Goal: Task Accomplishment & Management: Complete application form

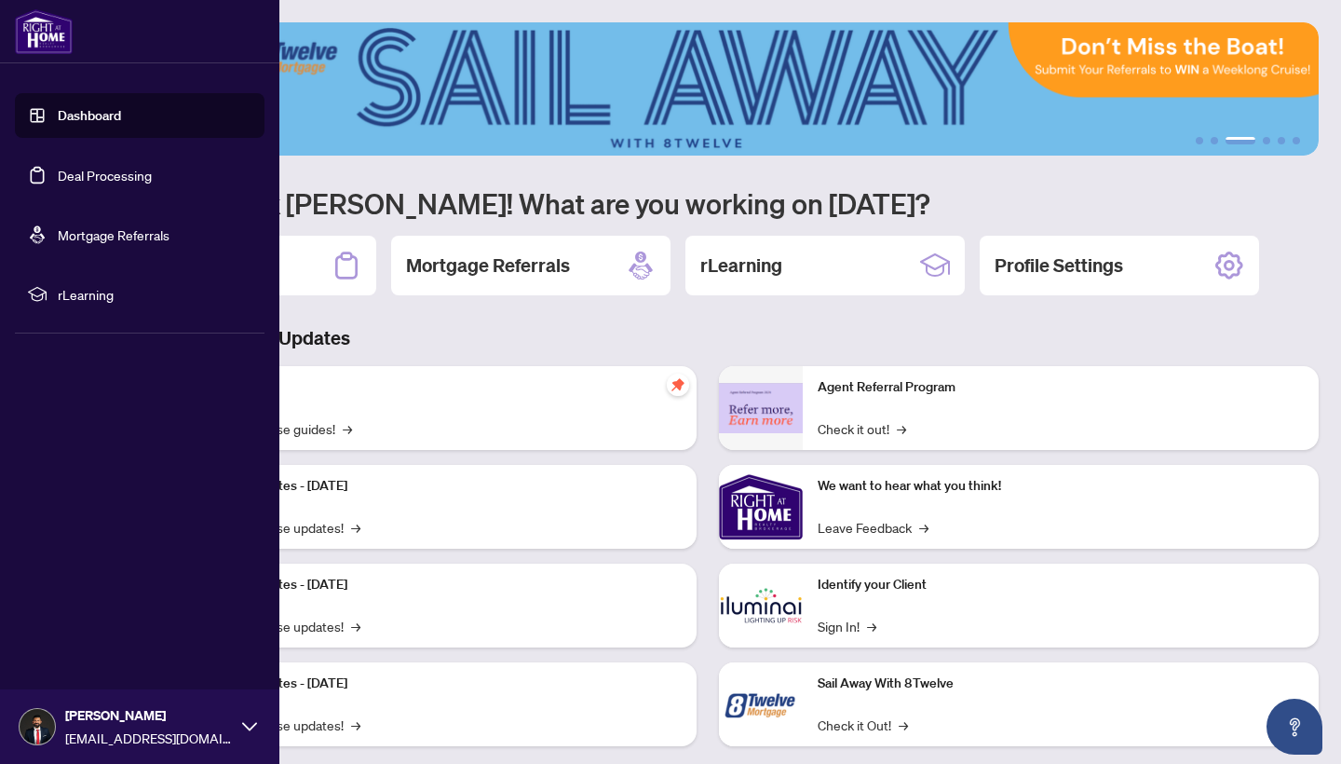
click at [93, 180] on link "Deal Processing" at bounding box center [105, 175] width 94 height 17
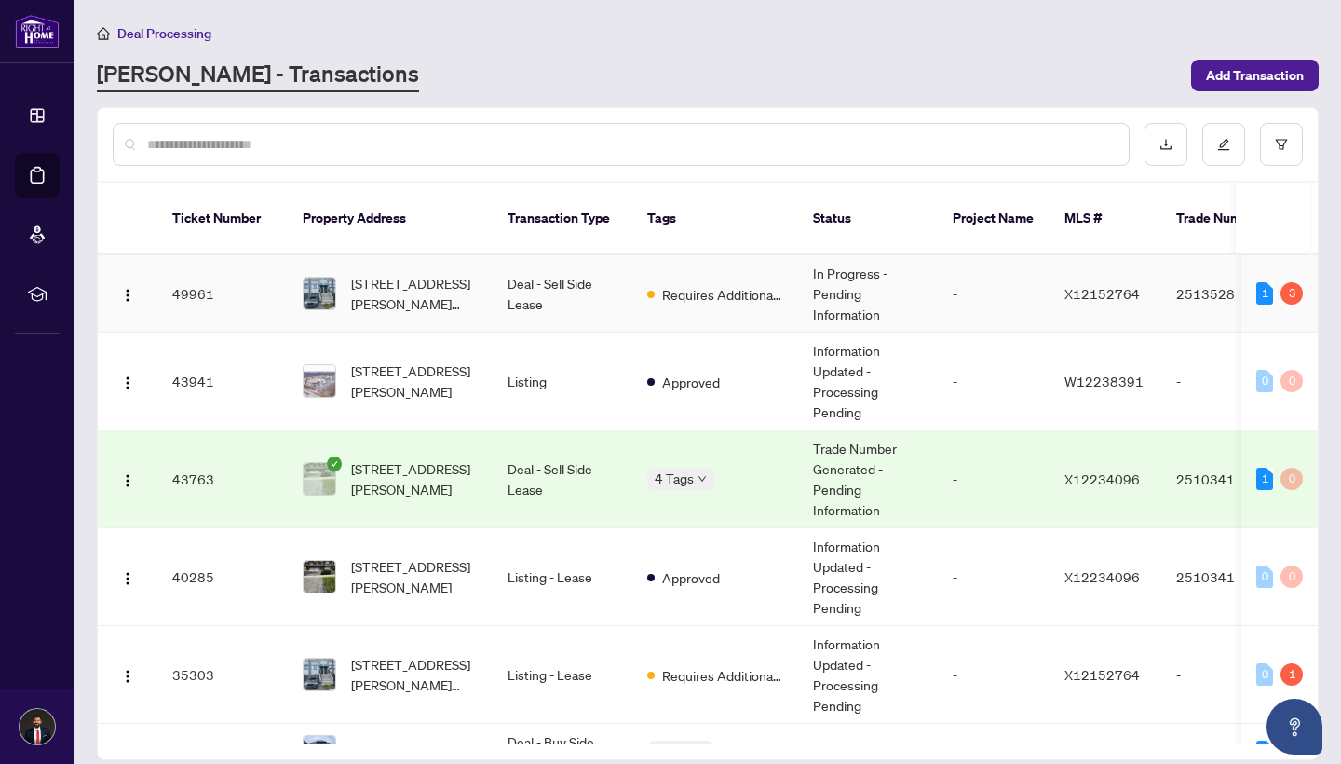
click at [423, 273] on span "[STREET_ADDRESS][PERSON_NAME][PERSON_NAME]" at bounding box center [414, 293] width 127 height 41
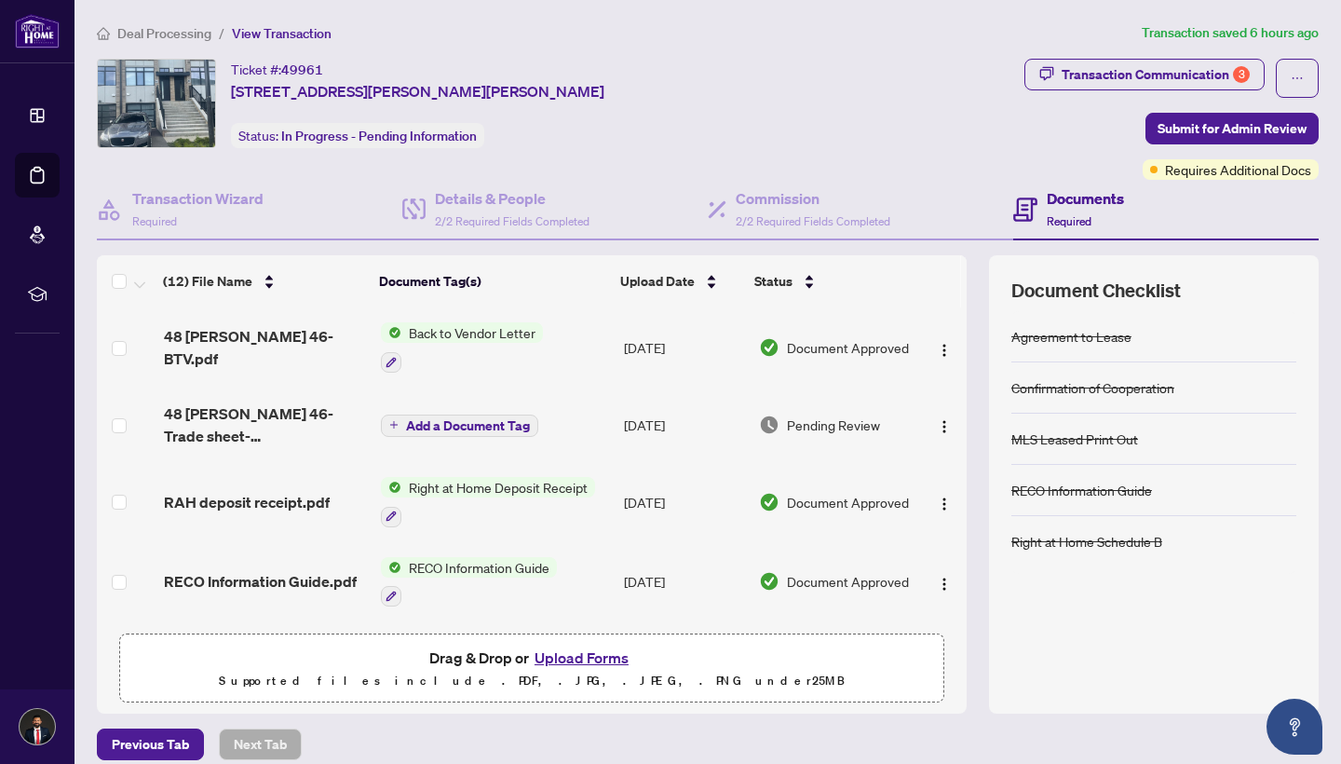
click at [1199, 178] on span "Requires Additional Docs" at bounding box center [1238, 169] width 146 height 20
click at [419, 426] on span "Add a Document Tag" at bounding box center [468, 425] width 124 height 13
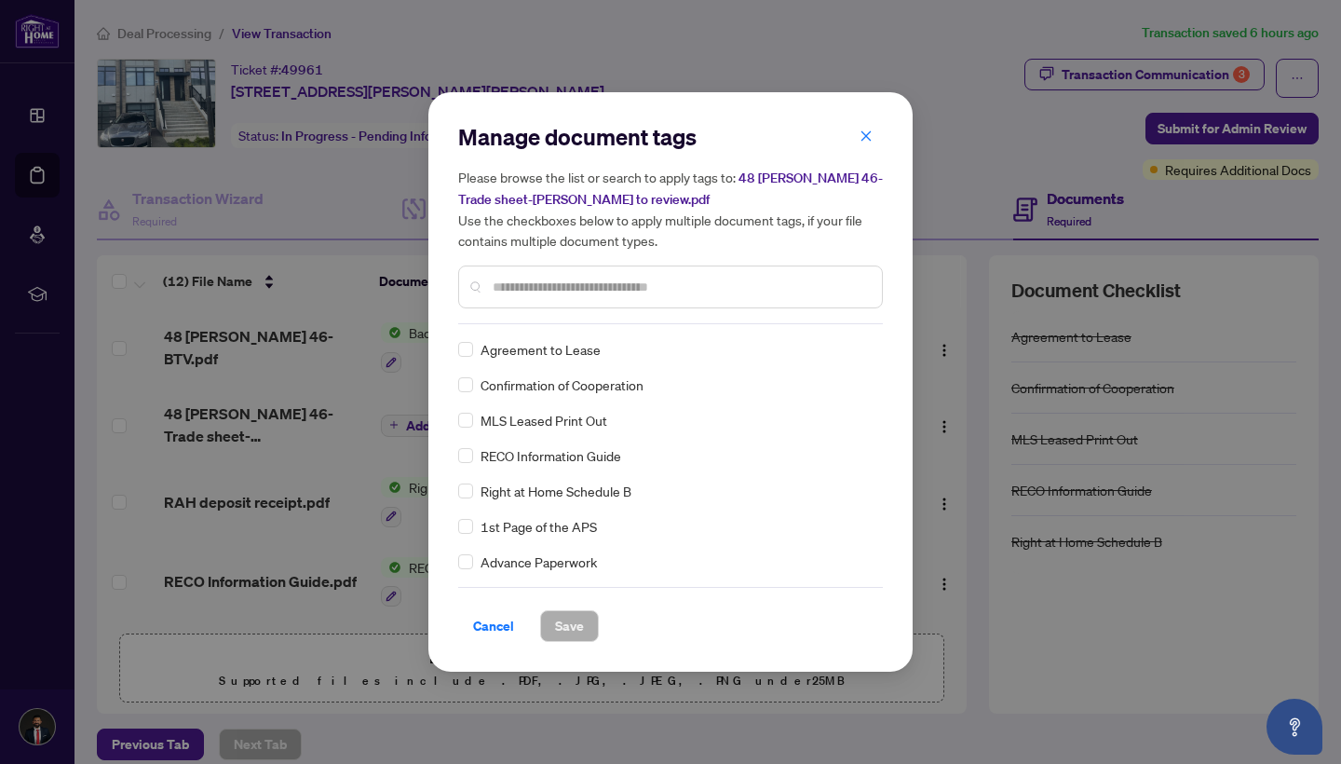
click at [338, 400] on div "Manage document tags Please browse the list or search to apply tags to: 48 [PER…" at bounding box center [670, 382] width 1341 height 764
click at [264, 441] on div "Manage document tags Please browse the list or search to apply tags to: 48 [PER…" at bounding box center [670, 382] width 1341 height 764
click at [868, 138] on icon "close" at bounding box center [866, 135] width 13 height 13
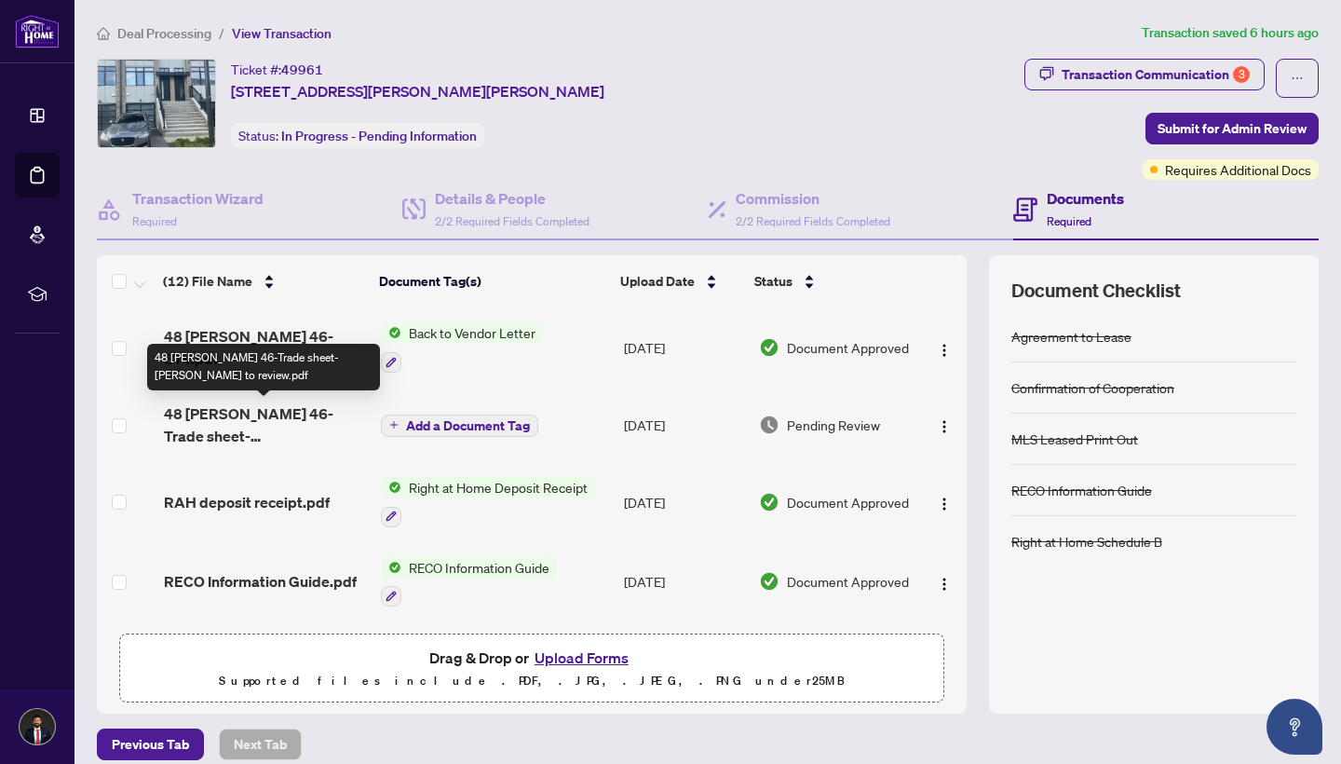
click at [243, 427] on span "48 [PERSON_NAME] 46-Trade sheet-[PERSON_NAME] to review.pdf" at bounding box center [265, 424] width 202 height 45
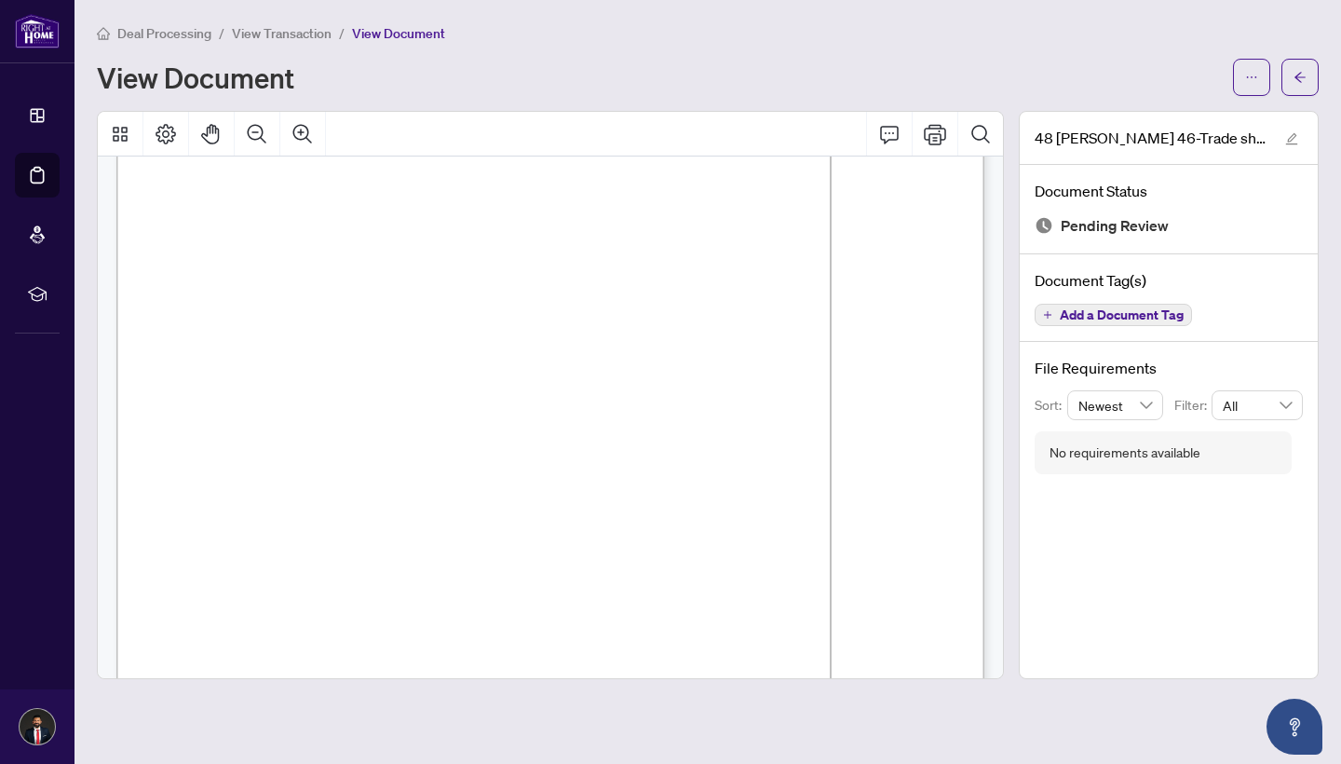
scroll to position [72, 0]
click at [883, 126] on icon "Comment" at bounding box center [889, 135] width 19 height 18
click at [884, 124] on icon "Comment" at bounding box center [889, 134] width 22 height 22
click at [886, 135] on icon "Comment" at bounding box center [889, 134] width 22 height 22
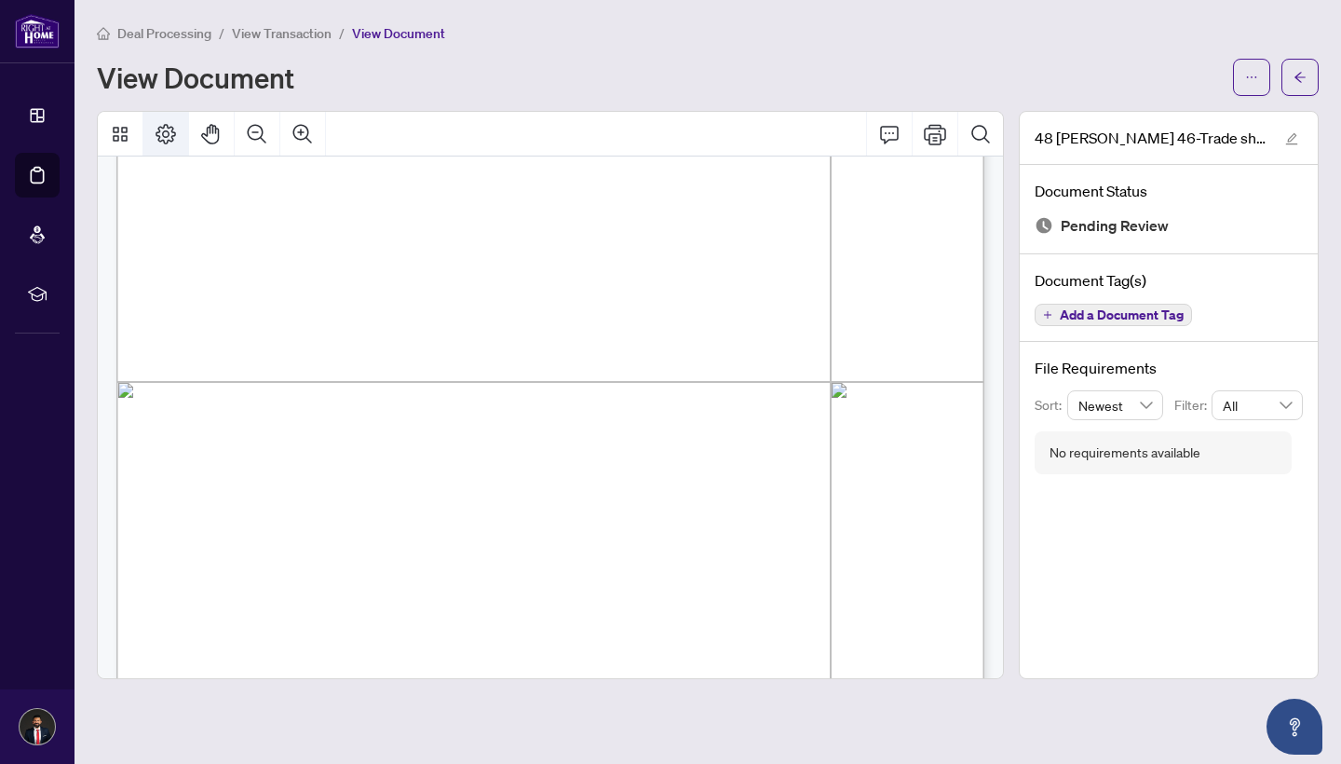
click at [169, 134] on icon "Page Layout" at bounding box center [166, 134] width 22 height 22
click at [119, 133] on icon "Thumbnails" at bounding box center [120, 134] width 22 height 22
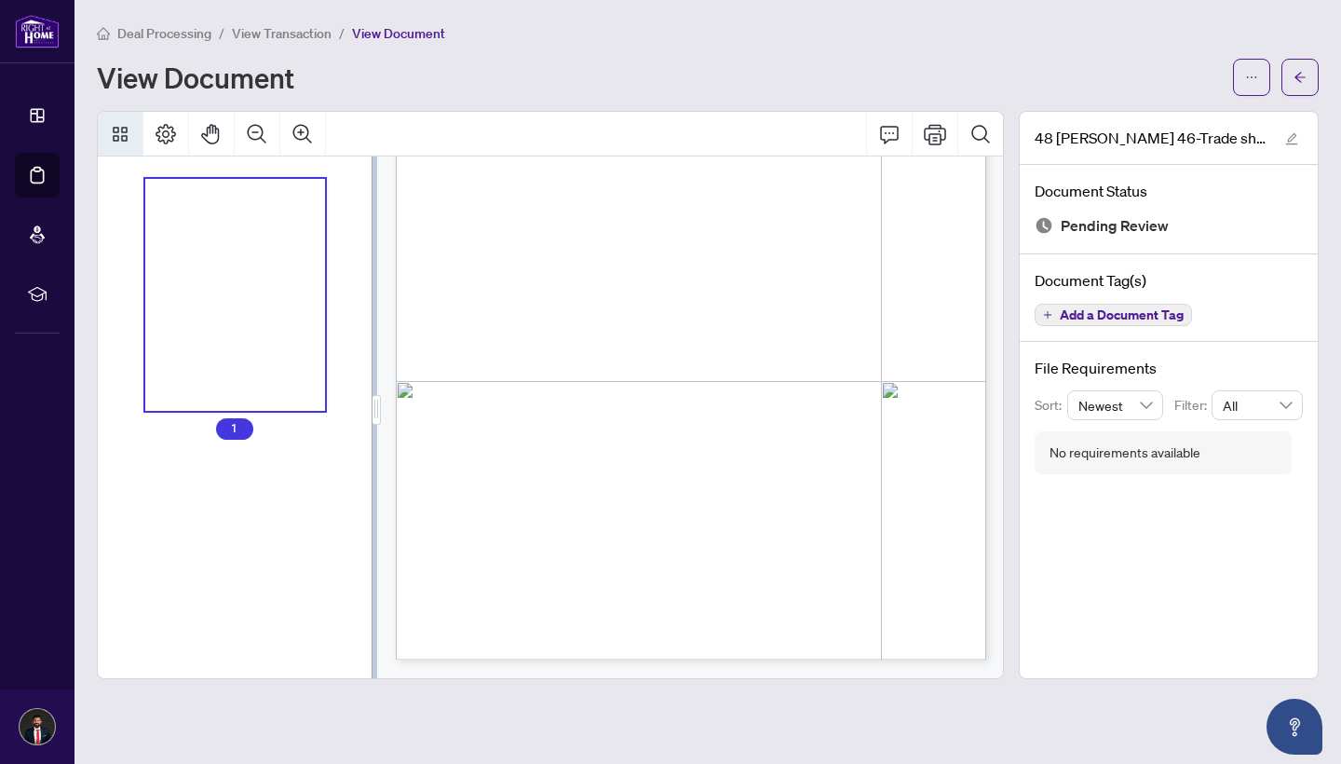
scroll to position [279, 0]
click at [119, 133] on icon "Thumbnails" at bounding box center [120, 134] width 22 height 22
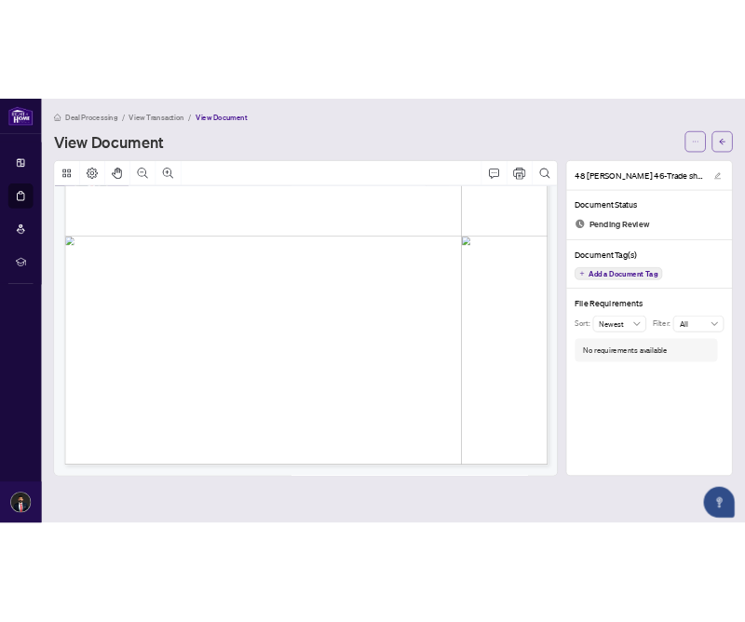
scroll to position [177, 0]
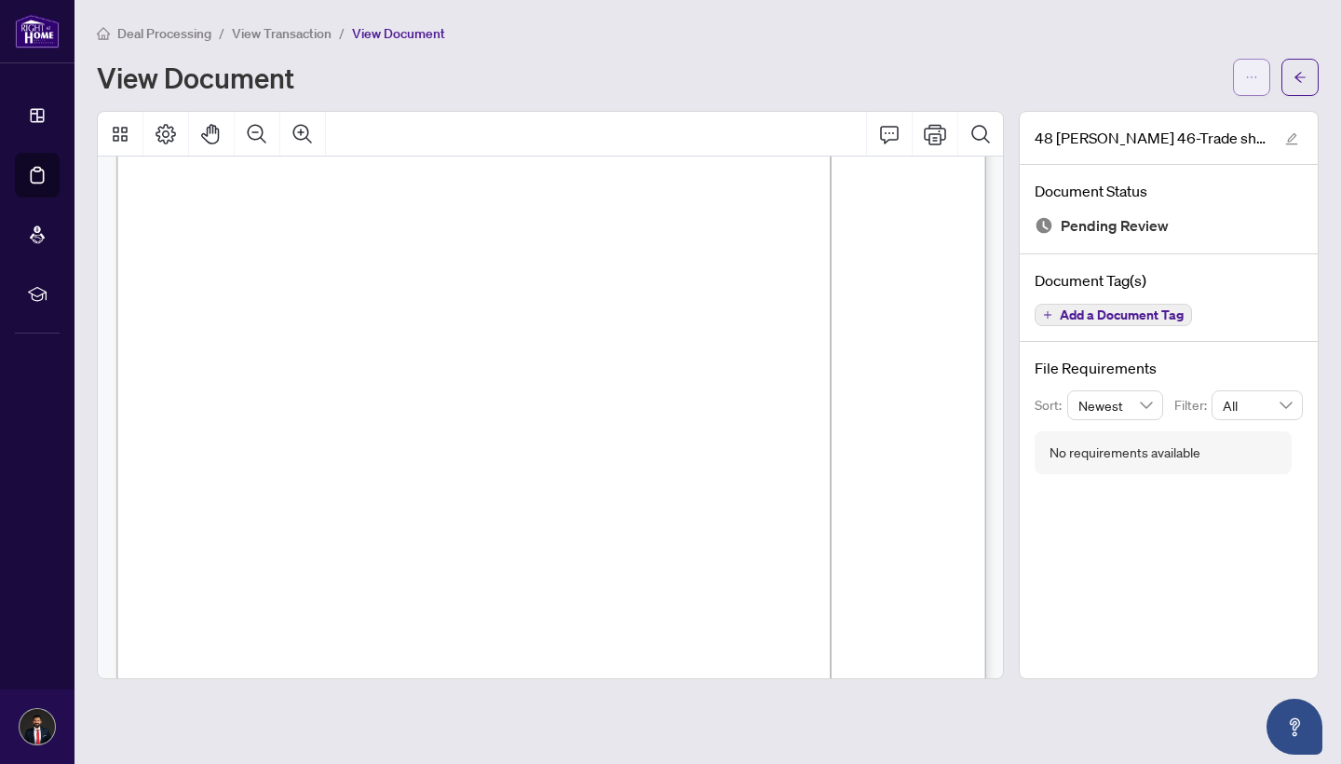
click at [1258, 69] on button "button" at bounding box center [1251, 77] width 37 height 37
click at [1172, 114] on span "Download" at bounding box center [1185, 117] width 142 height 20
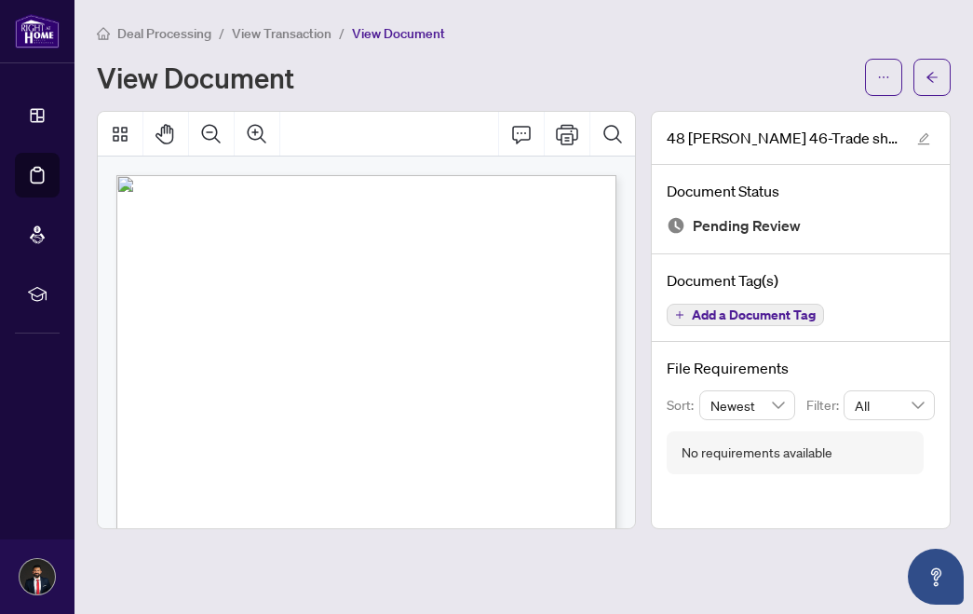
scroll to position [0, 0]
click at [944, 75] on button "button" at bounding box center [932, 77] width 37 height 37
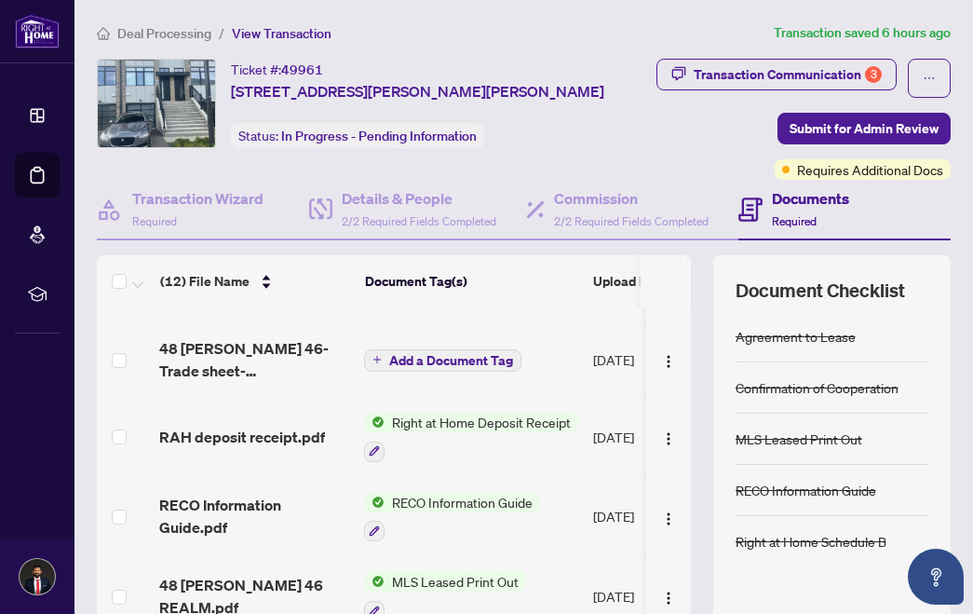
scroll to position [0, 2]
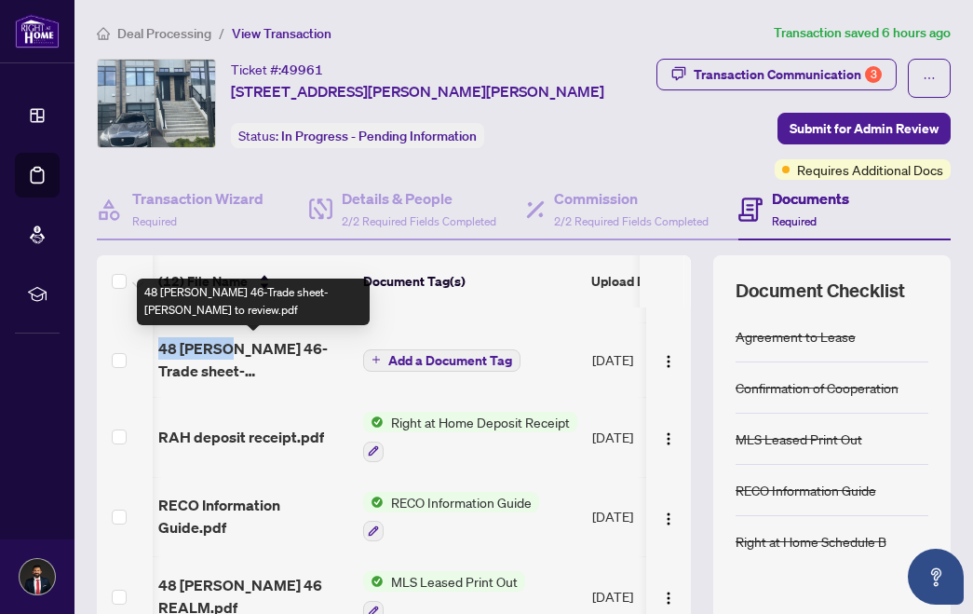
drag, startPoint x: 155, startPoint y: 345, endPoint x: 224, endPoint y: 345, distance: 68.9
click at [224, 345] on td "48 [PERSON_NAME] 46-Trade sheet-[PERSON_NAME] to review.pdf" at bounding box center [253, 359] width 205 height 75
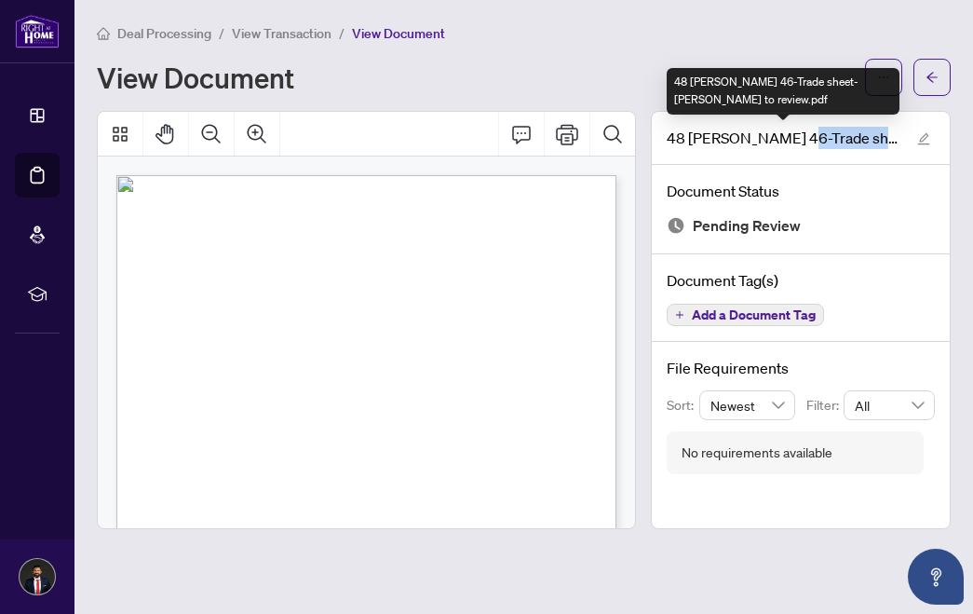
drag, startPoint x: 795, startPoint y: 142, endPoint x: 898, endPoint y: 142, distance: 102.4
click at [898, 142] on span "48 [PERSON_NAME] 46-Trade sheet-[PERSON_NAME] to review.pdf" at bounding box center [783, 138] width 233 height 22
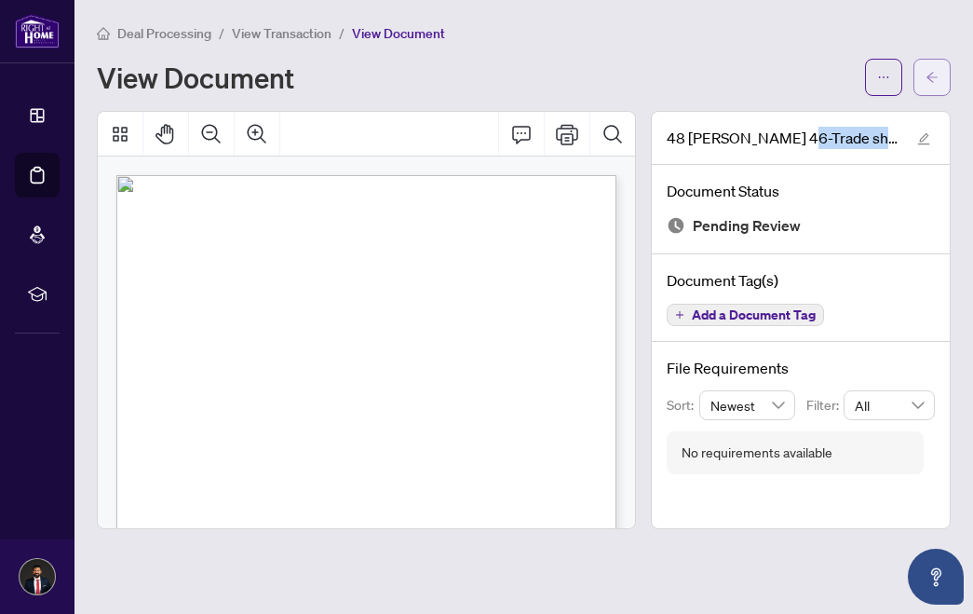
click at [943, 71] on button "button" at bounding box center [932, 77] width 37 height 37
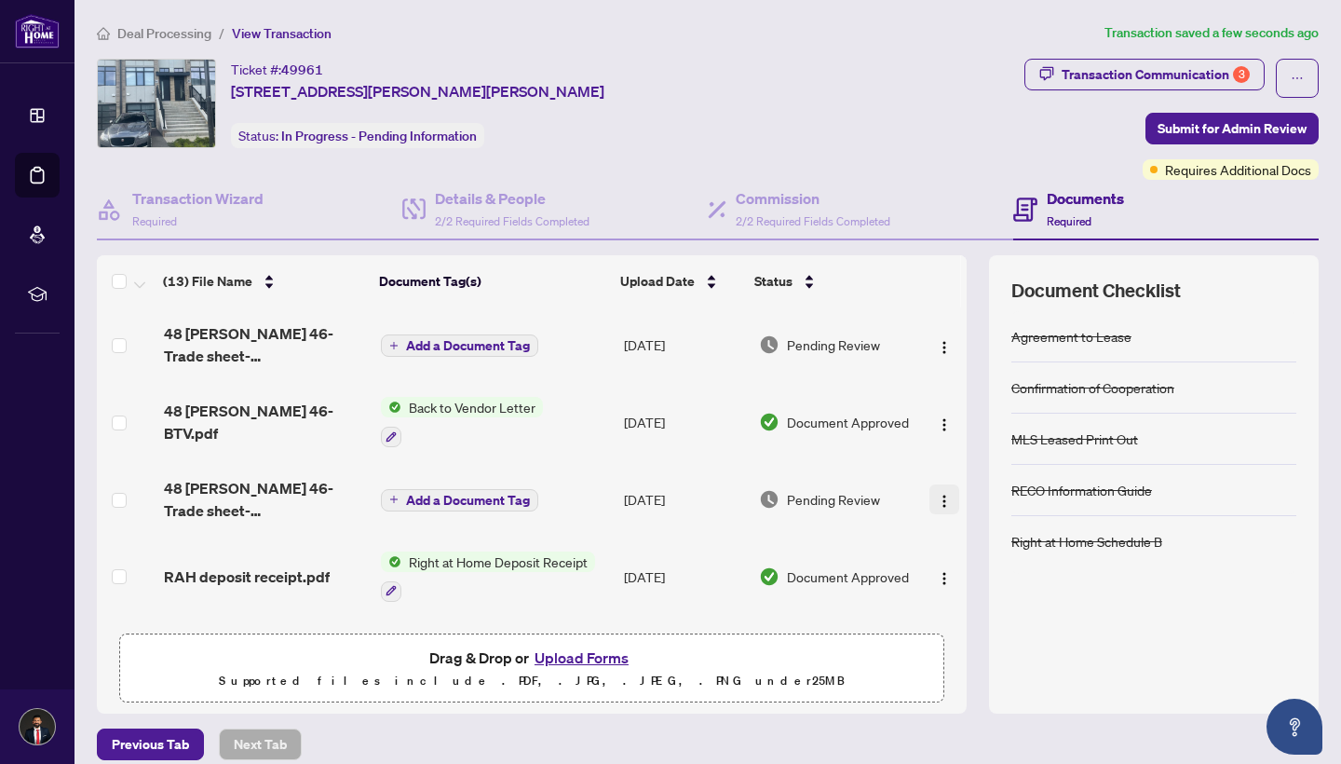
click at [937, 508] on span "button" at bounding box center [944, 499] width 15 height 20
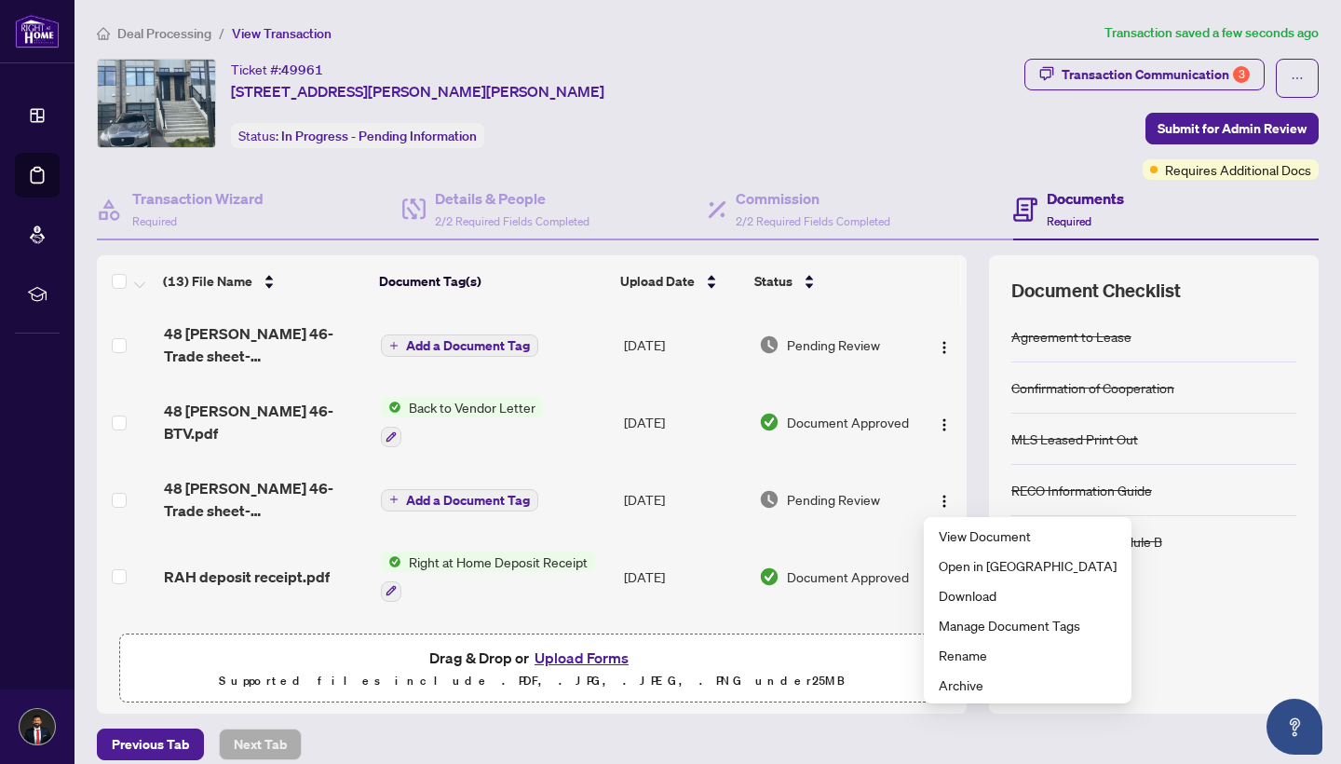
click at [395, 345] on icon "plus" at bounding box center [393, 345] width 9 height 9
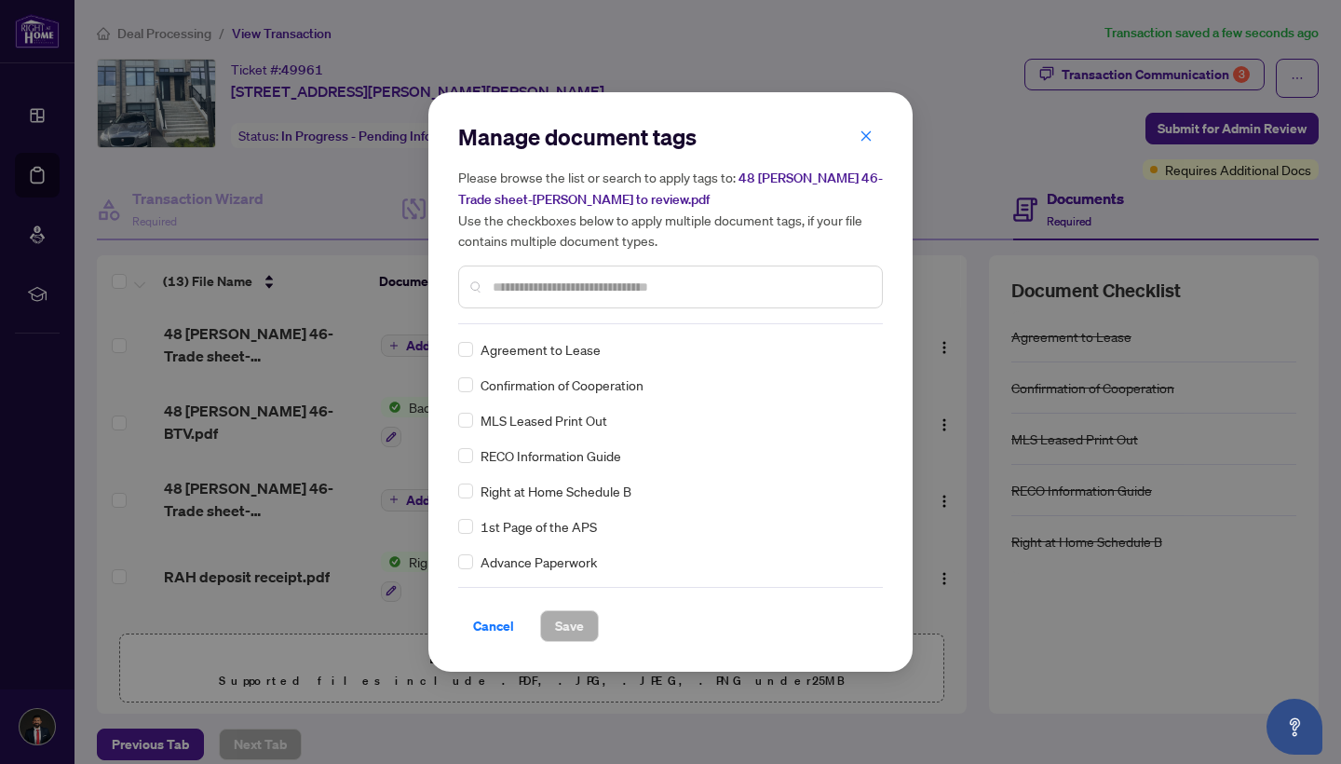
click at [600, 294] on input "text" at bounding box center [680, 287] width 374 height 20
type input "*****"
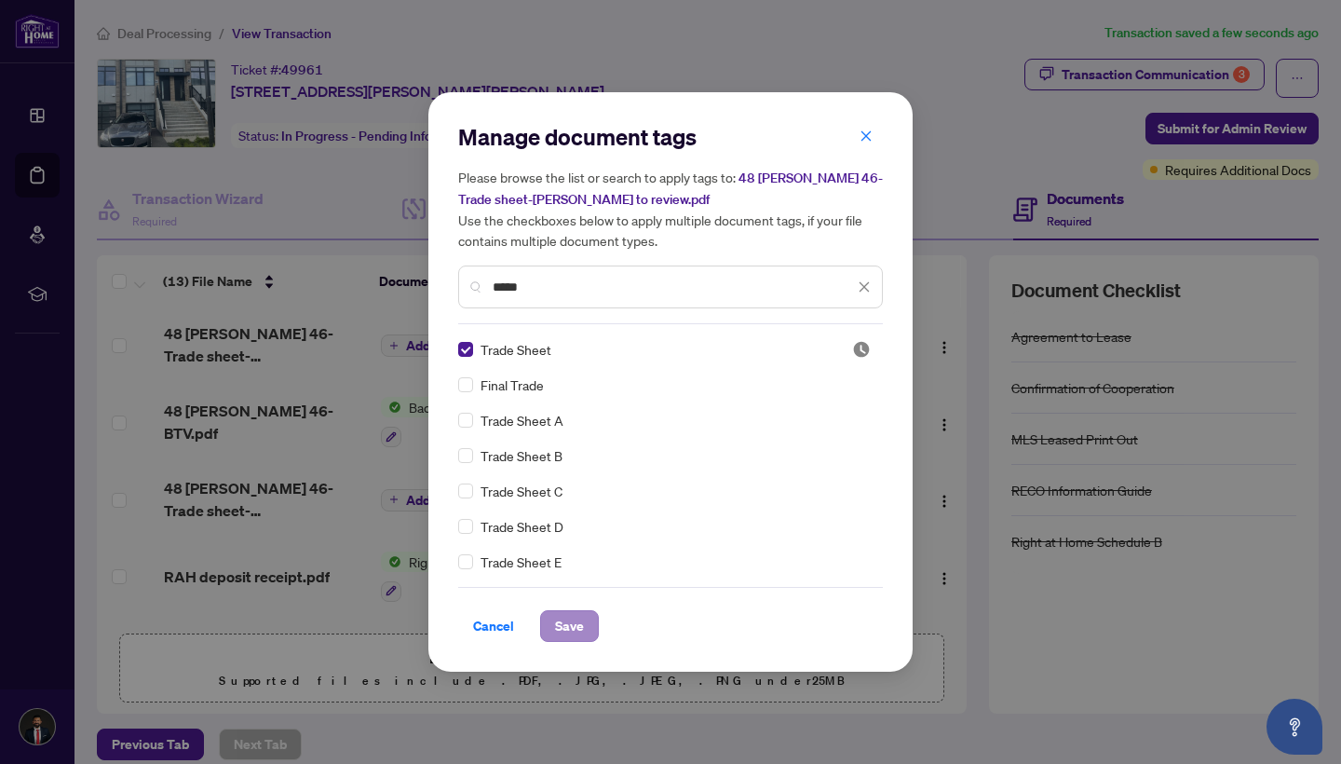
click at [556, 639] on span "Save" at bounding box center [569, 626] width 29 height 30
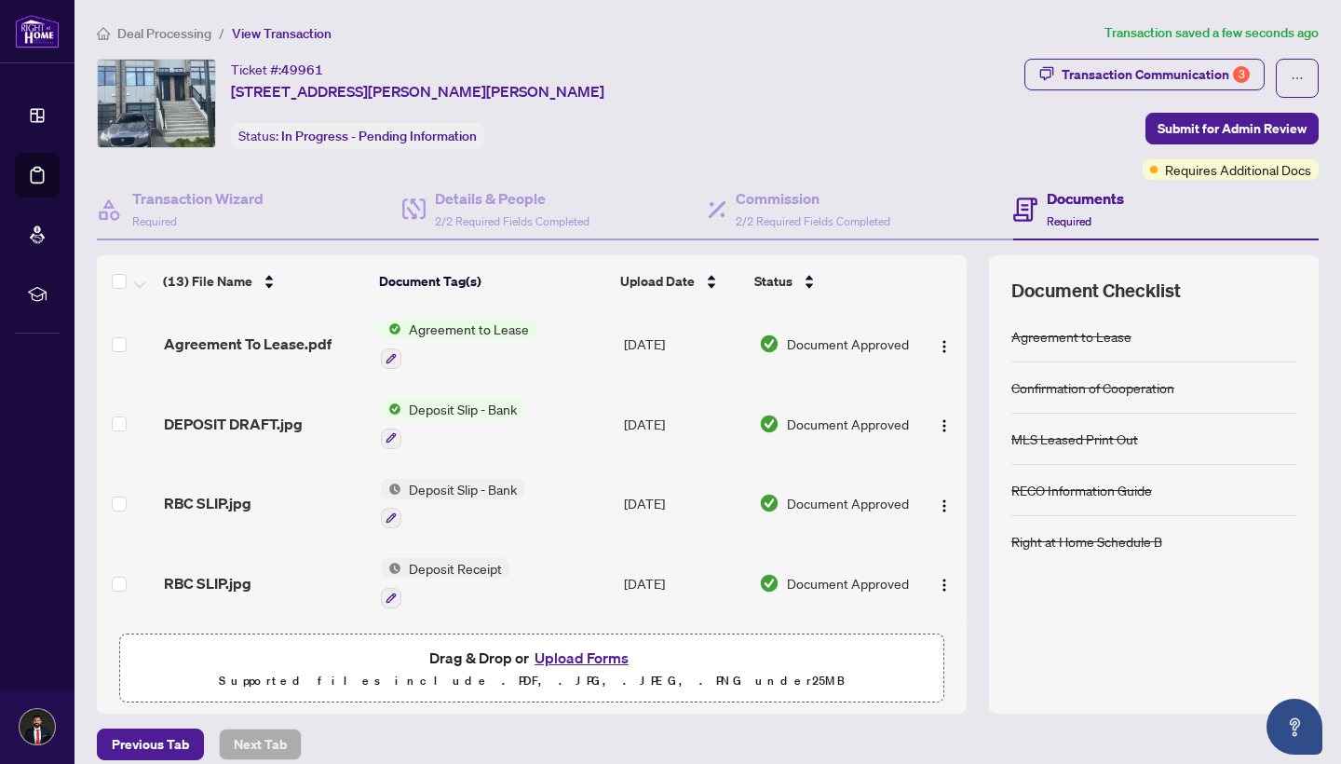
scroll to position [725, 0]
click at [442, 483] on span "Deposit Slip - Bank" at bounding box center [462, 489] width 123 height 20
click at [571, 439] on td "Deposit Slip - Bank" at bounding box center [494, 424] width 243 height 80
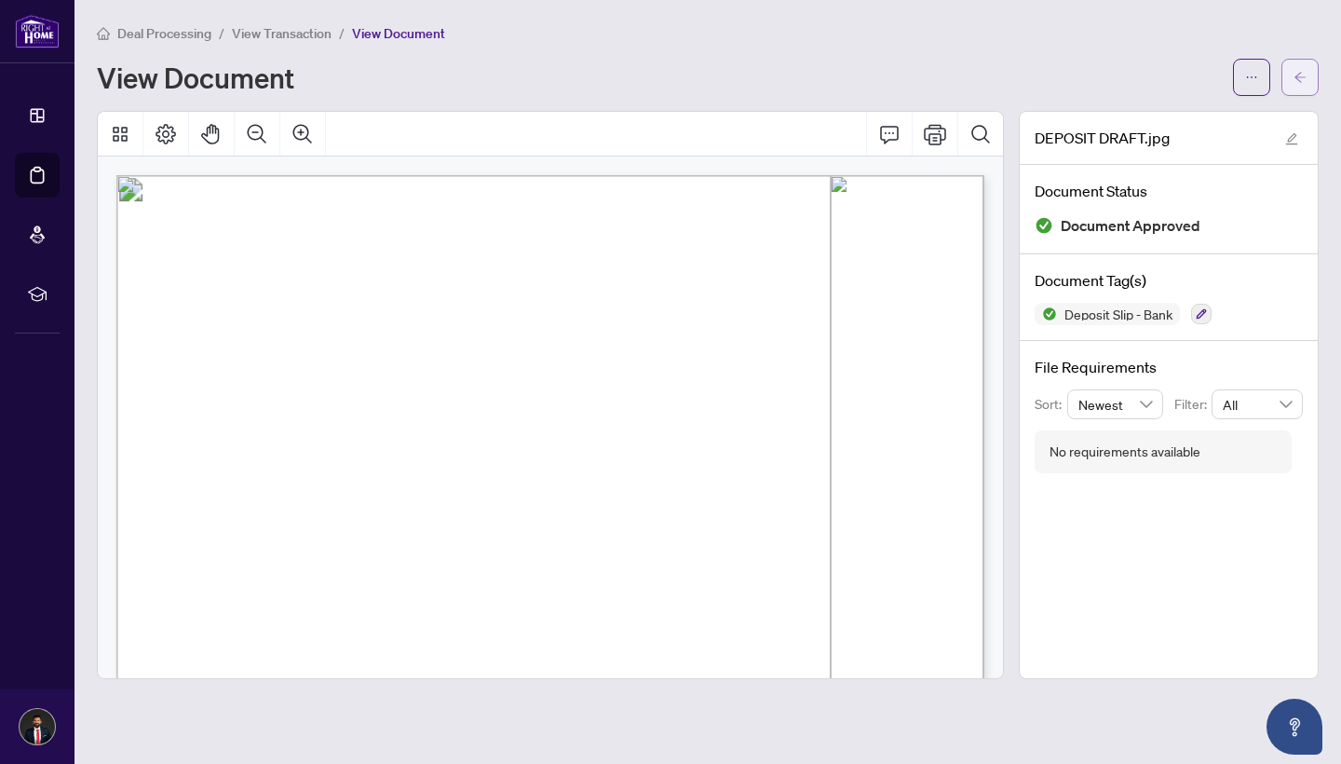
click at [1302, 79] on icon "arrow-left" at bounding box center [1300, 77] width 13 height 13
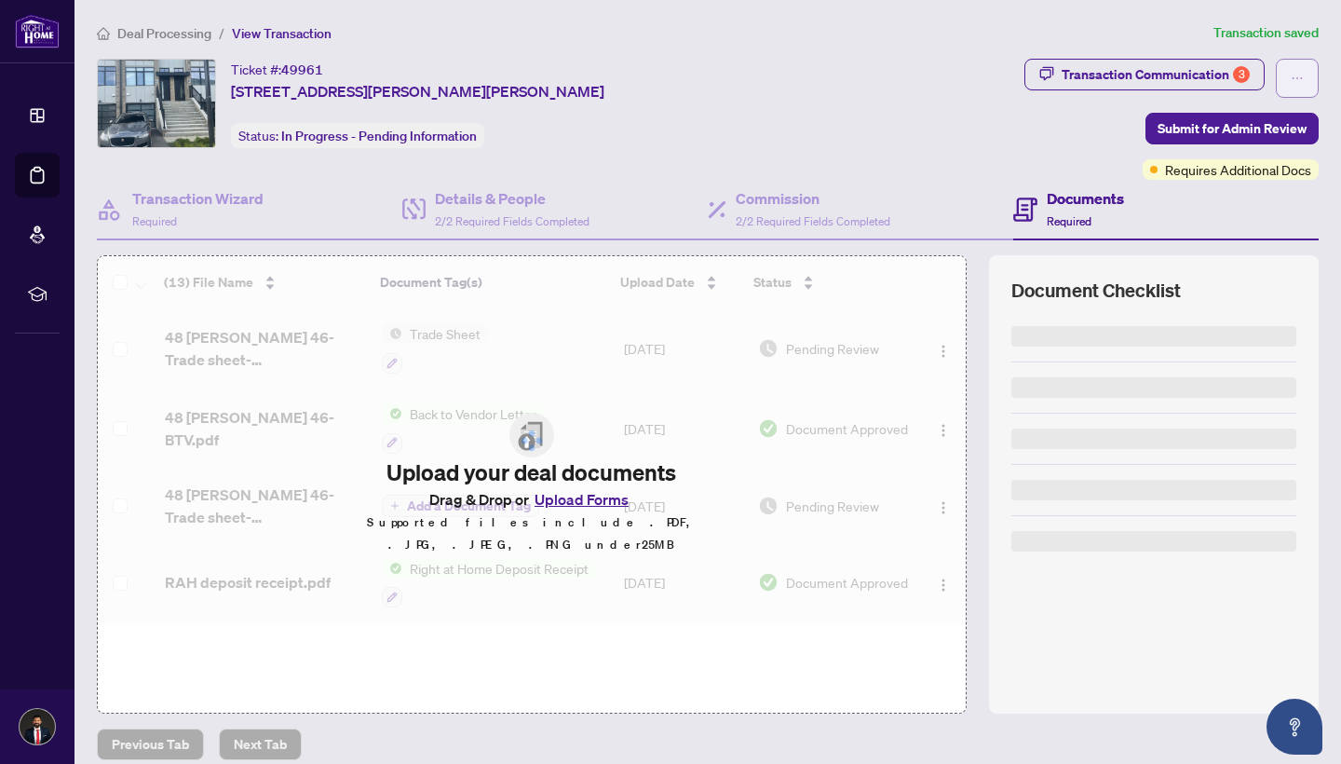
click at [1301, 76] on icon "ellipsis" at bounding box center [1297, 78] width 13 height 13
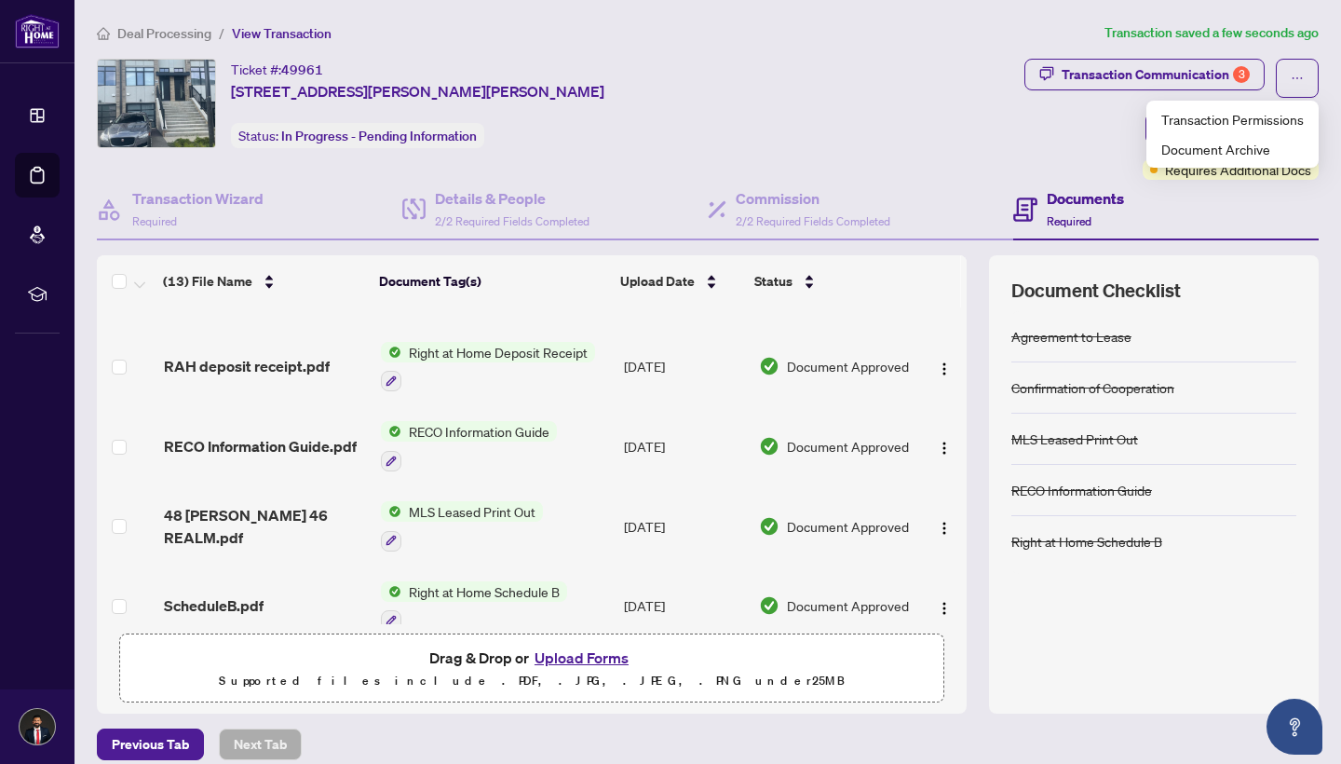
scroll to position [210, 0]
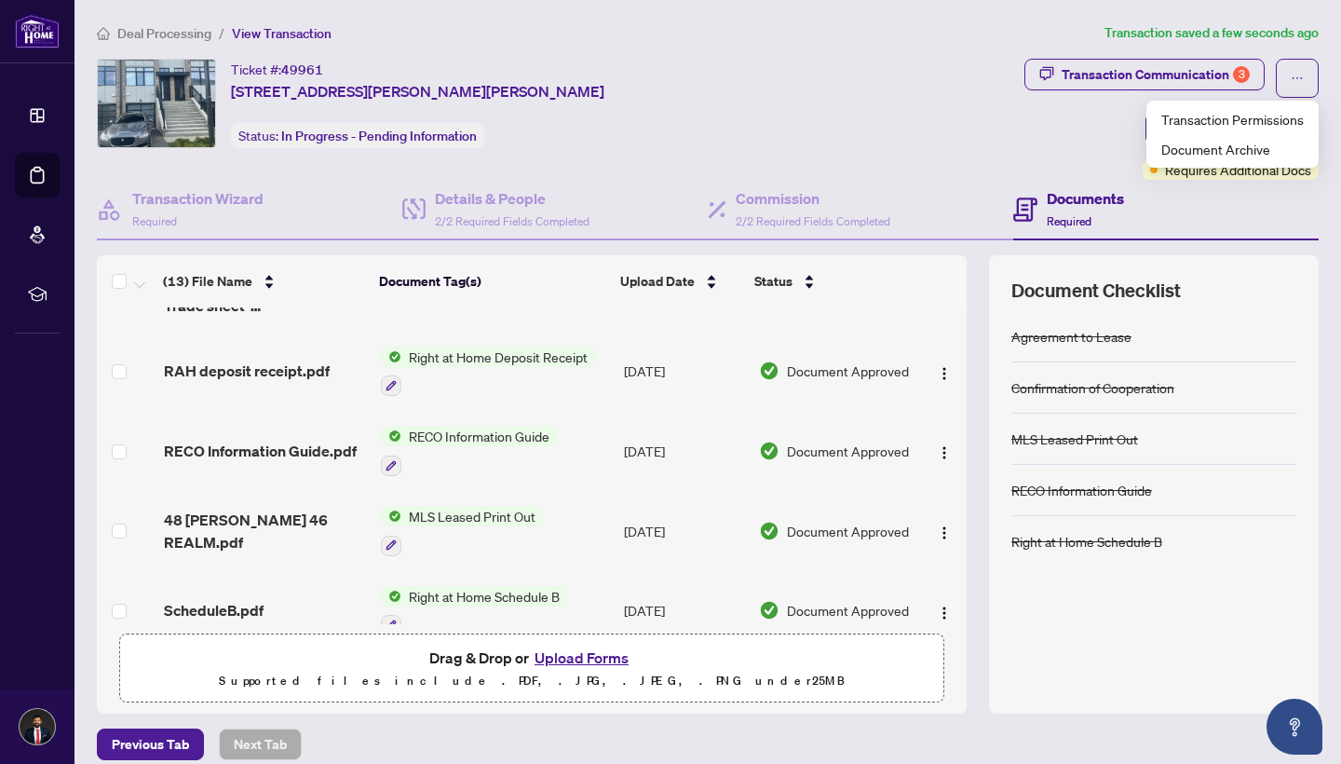
click at [484, 350] on span "Right at Home Deposit Receipt" at bounding box center [498, 356] width 194 height 20
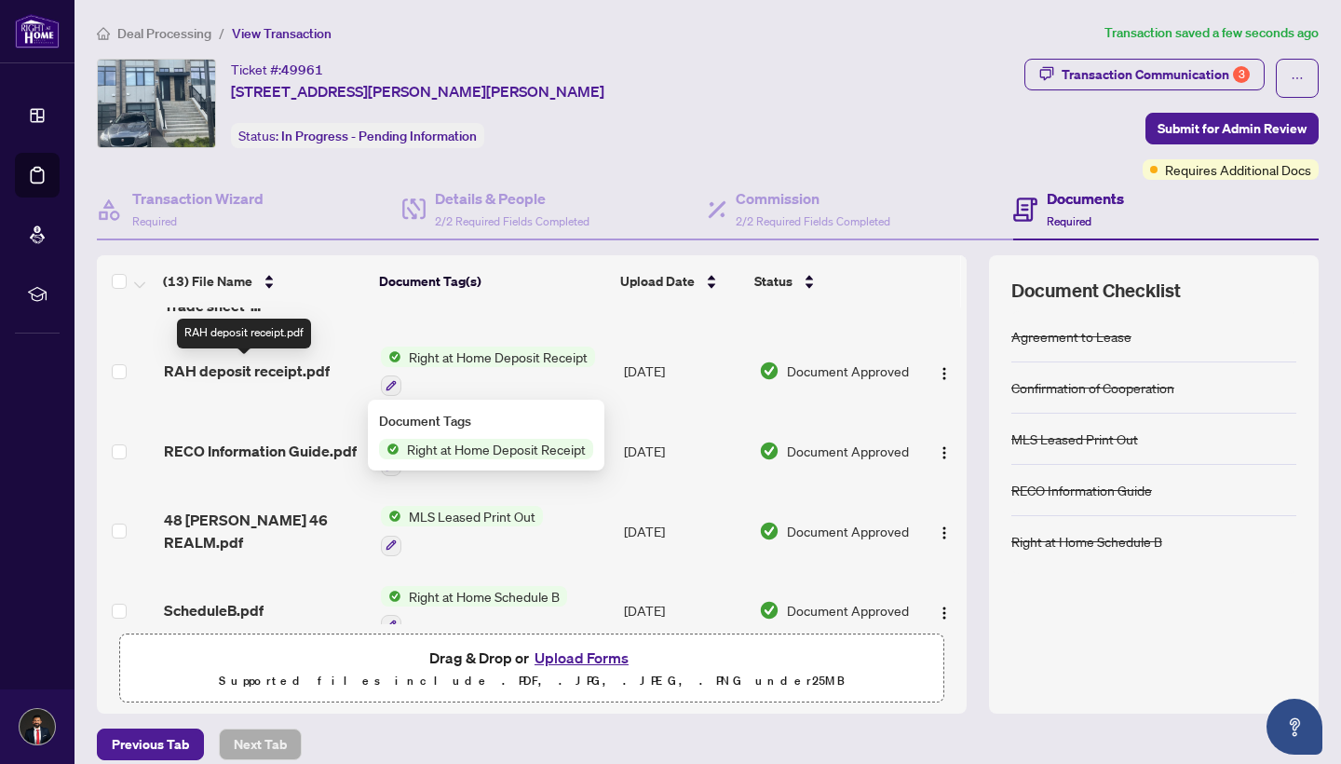
click at [292, 369] on span "RAH deposit receipt.pdf" at bounding box center [247, 370] width 166 height 22
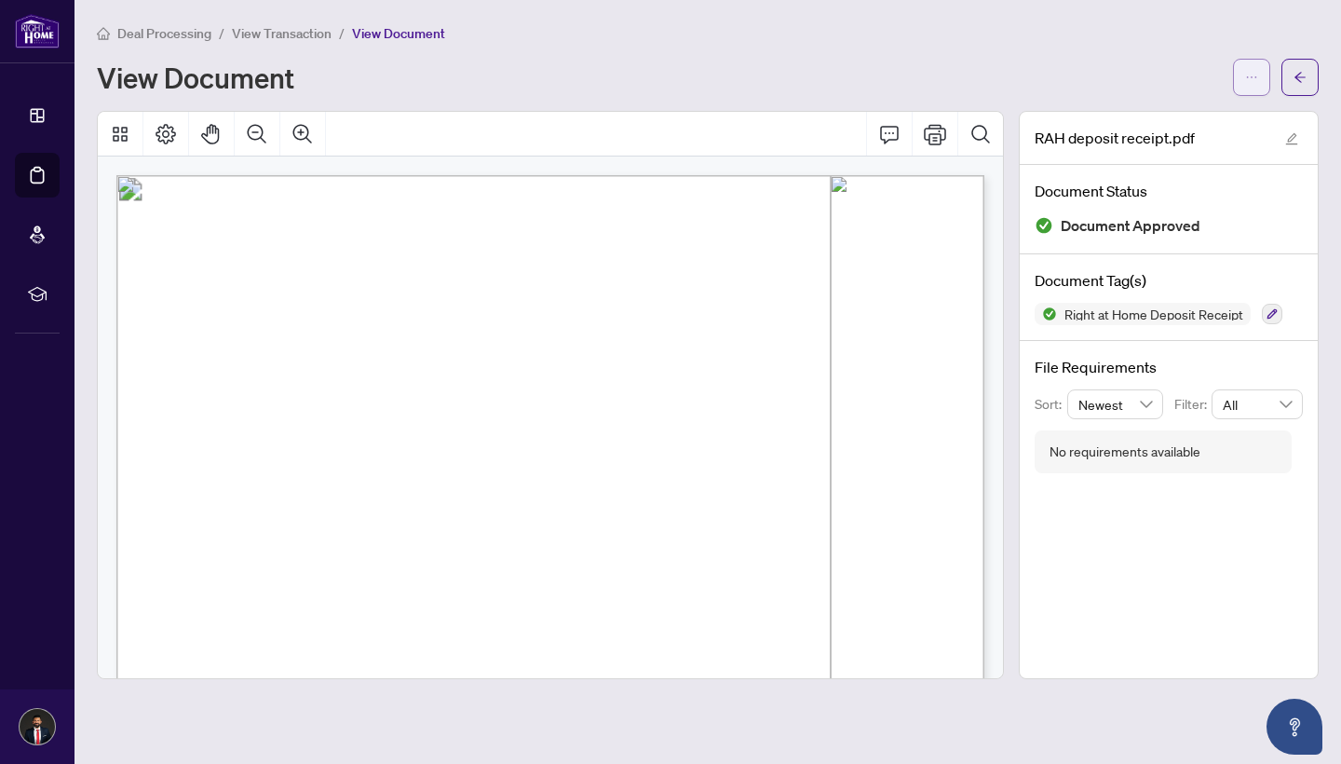
click at [1255, 77] on icon "ellipsis" at bounding box center [1252, 77] width 10 height 2
click at [303, 263] on span "Toronto ON M3C-1W3" at bounding box center [232, 261] width 142 height 14
click at [1308, 75] on button "button" at bounding box center [1299, 77] width 37 height 37
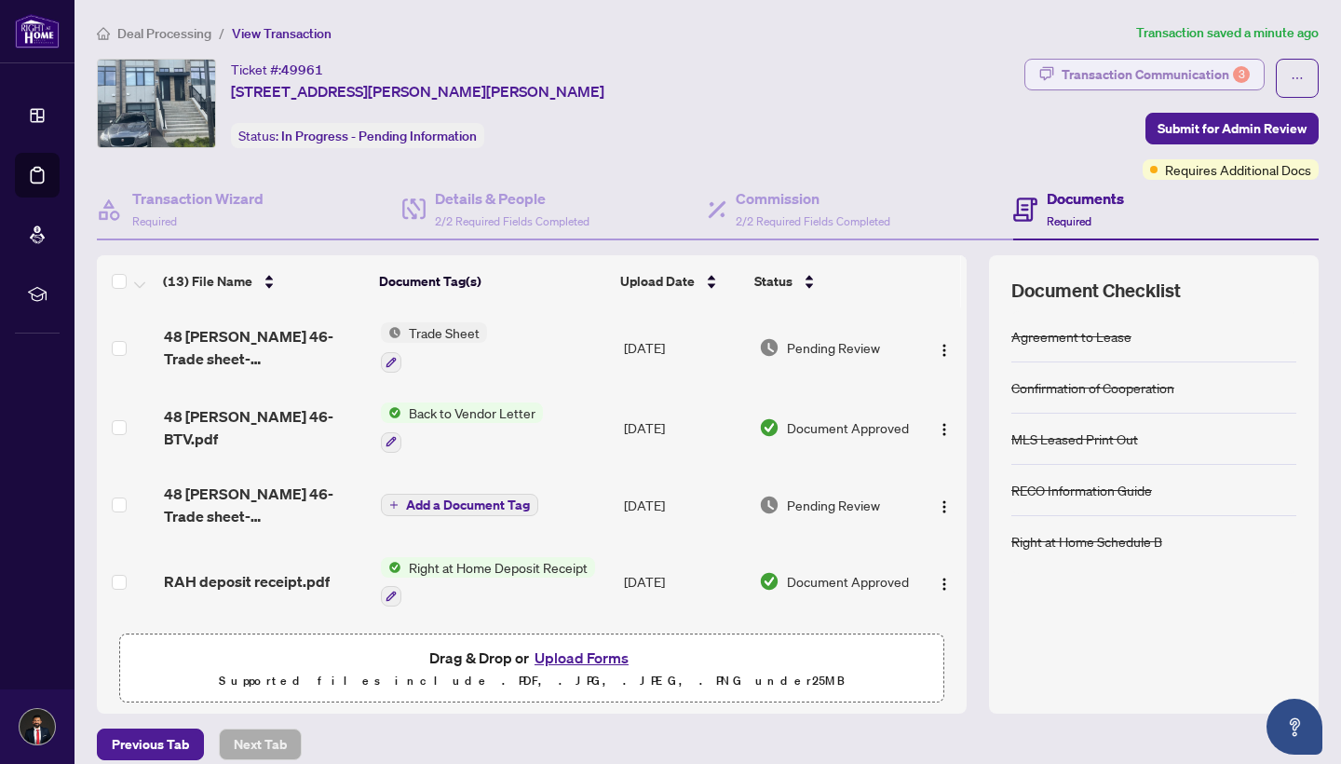
click at [1128, 72] on div "Transaction Communication 3" at bounding box center [1156, 75] width 188 height 30
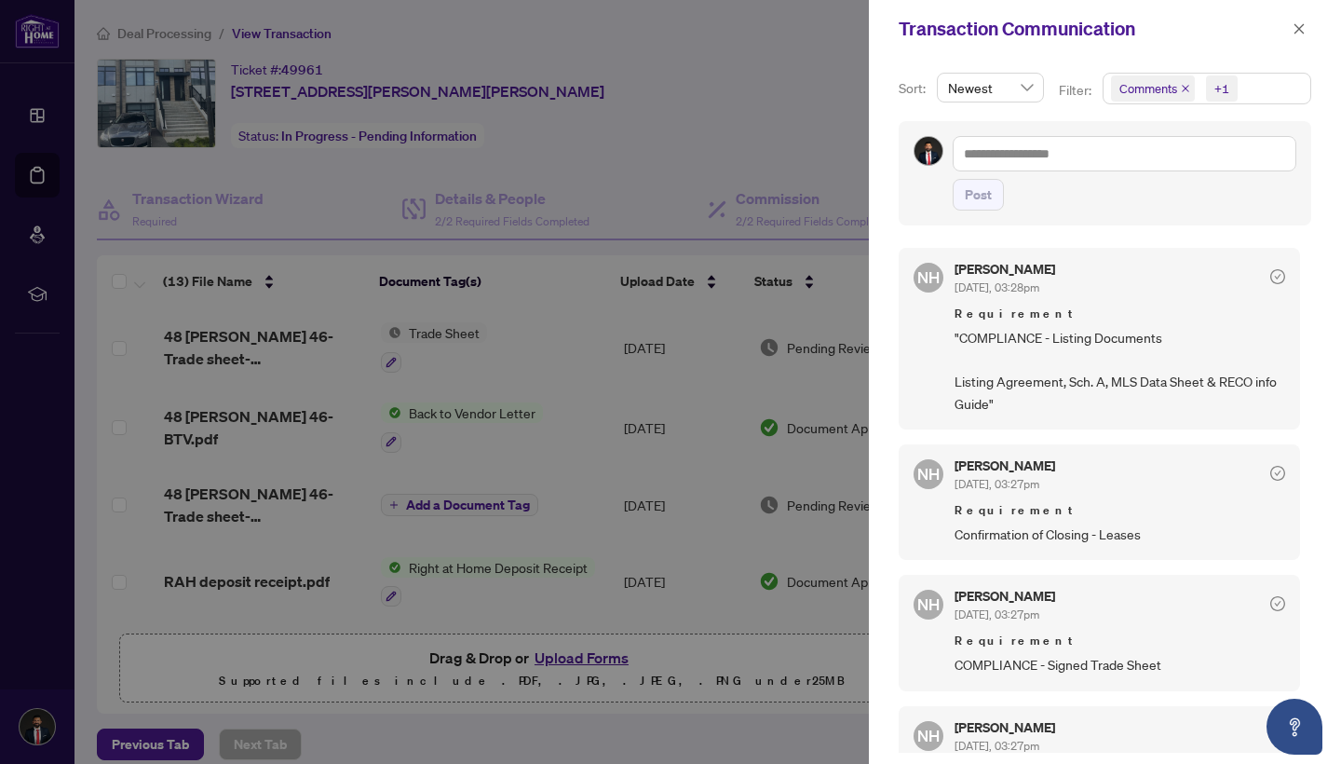
click at [809, 156] on div at bounding box center [670, 382] width 1341 height 764
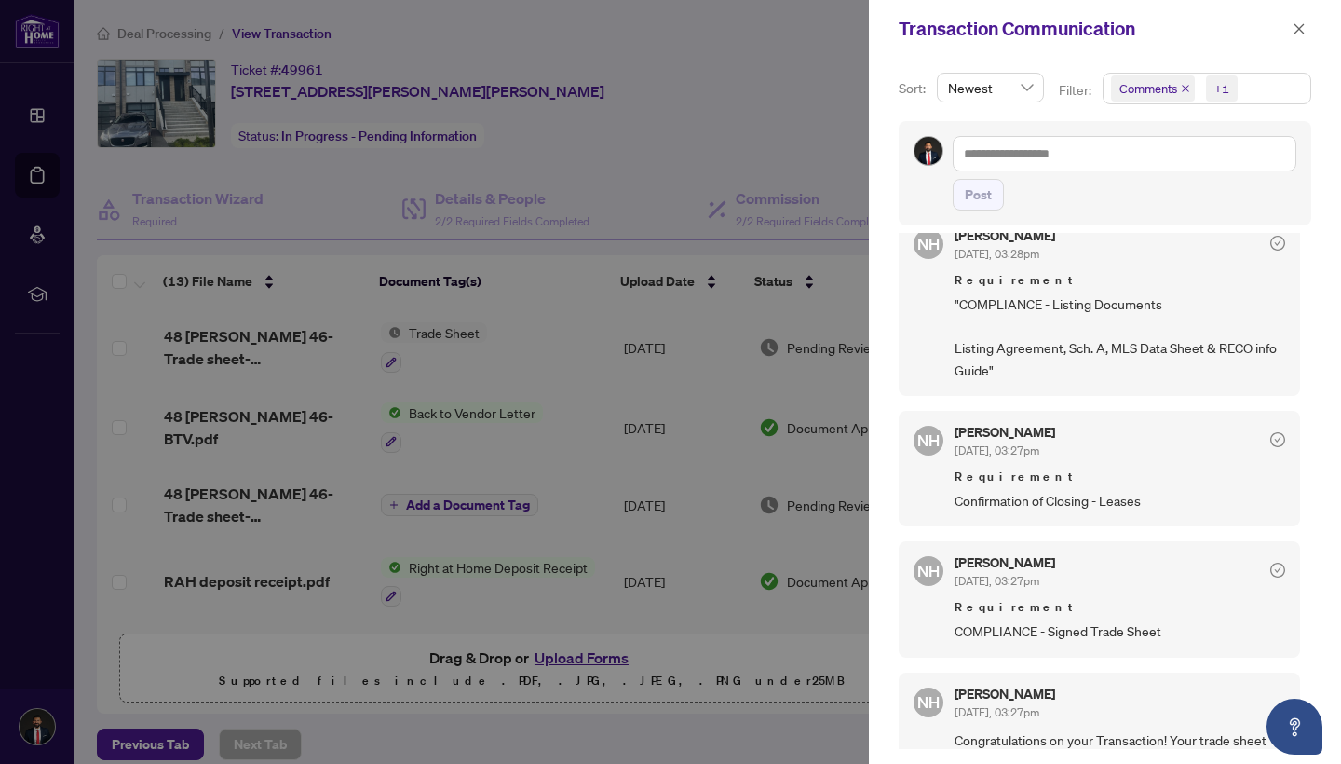
scroll to position [4, 0]
click at [1306, 31] on button "button" at bounding box center [1299, 29] width 24 height 22
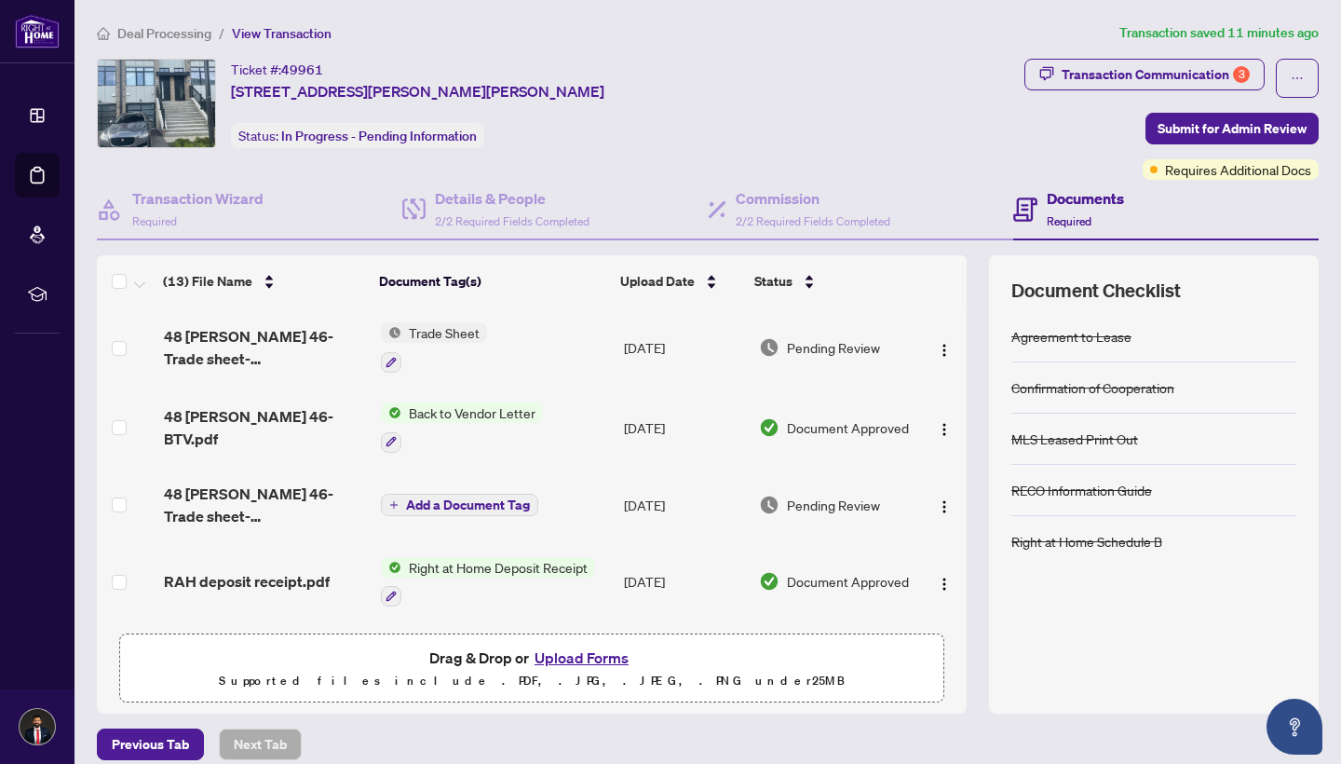
scroll to position [0, 0]
click at [1225, 126] on span "Submit for Admin Review" at bounding box center [1232, 129] width 149 height 30
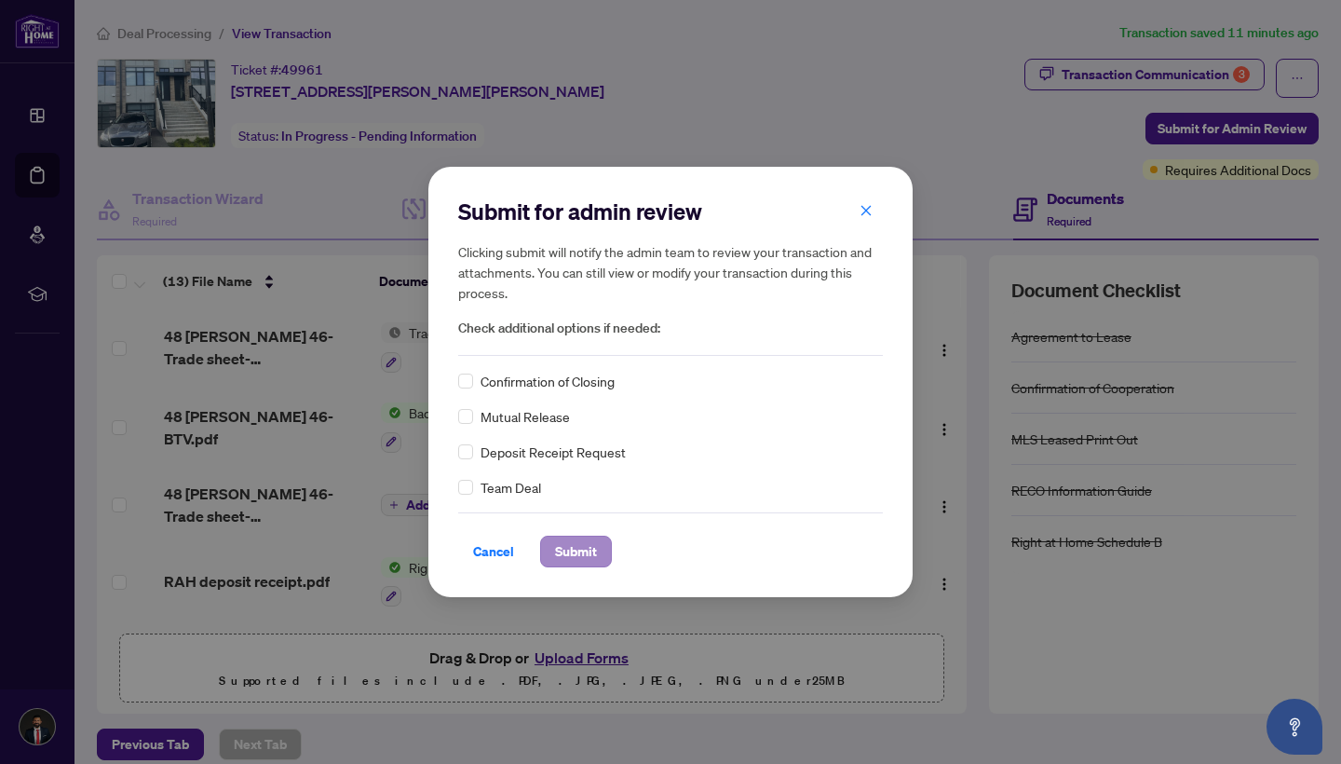
click at [579, 549] on span "Submit" at bounding box center [576, 551] width 42 height 30
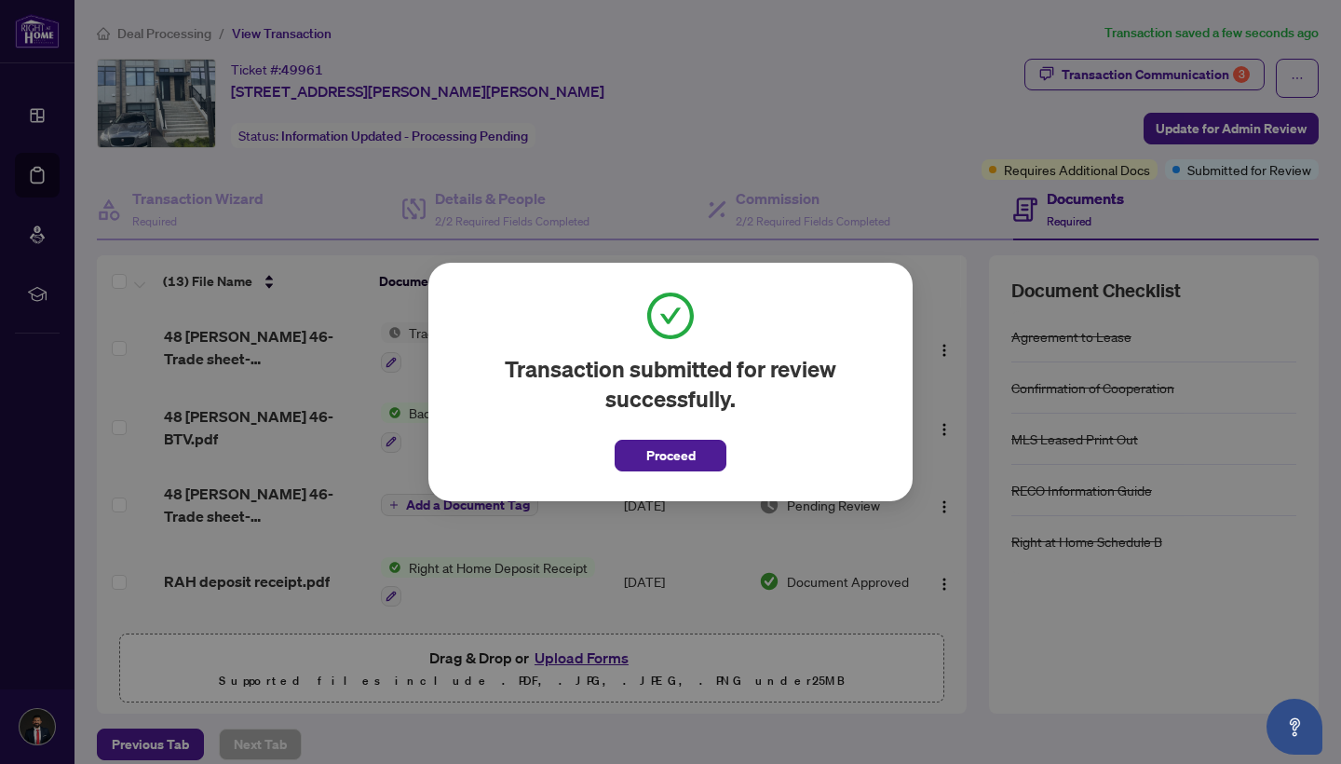
click at [680, 459] on span "Proceed" at bounding box center [670, 456] width 49 height 30
